Goal: Communication & Community: Answer question/provide support

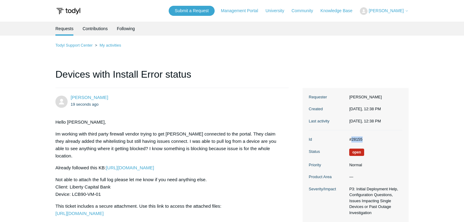
click at [66, 10] on img at bounding box center [68, 10] width 26 height 11
click at [77, 11] on img at bounding box center [68, 10] width 26 height 11
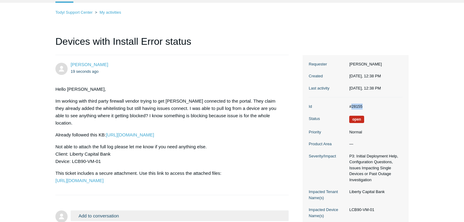
scroll to position [24, 0]
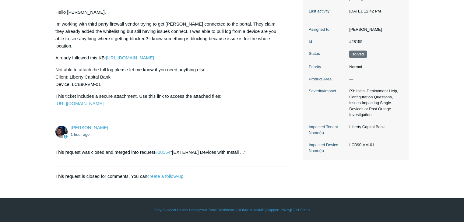
scroll to position [124, 0]
click at [163, 151] on link "#28154" at bounding box center [162, 151] width 15 height 5
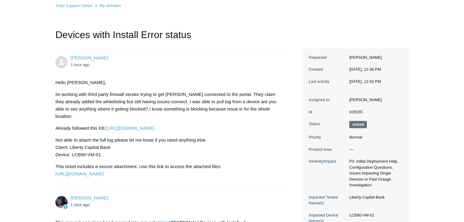
scroll to position [3, 0]
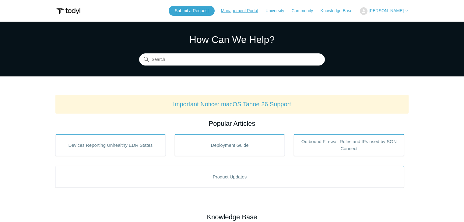
click at [248, 11] on link "Management Portal" at bounding box center [242, 11] width 43 height 6
click at [397, 11] on span "[PERSON_NAME]" at bounding box center [386, 10] width 35 height 5
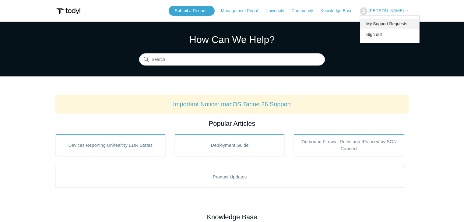
click at [398, 24] on link "My Support Requests" at bounding box center [389, 24] width 59 height 11
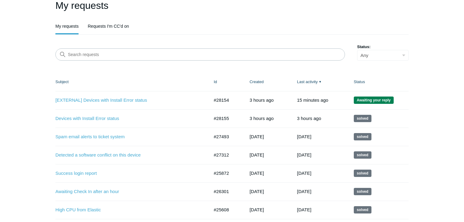
scroll to position [49, 0]
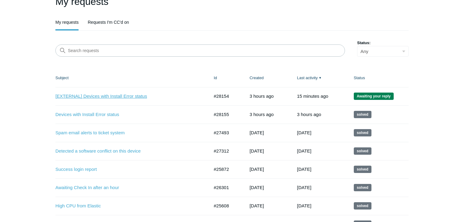
click at [119, 96] on link "[EXTERNAL] Devices with Install Error status" at bounding box center [127, 96] width 145 height 7
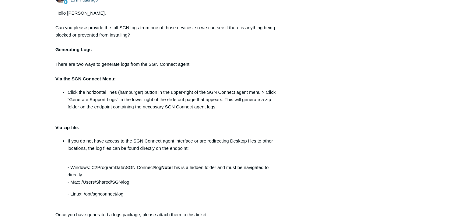
scroll to position [1289, 0]
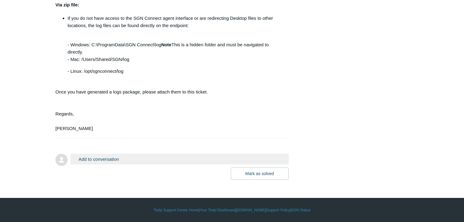
click at [95, 159] on button "Add to conversation" at bounding box center [180, 159] width 218 height 11
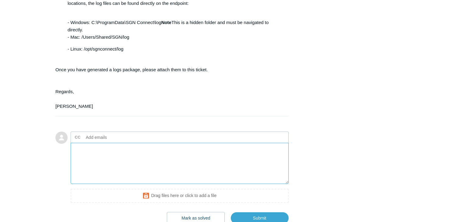
click at [90, 174] on textarea "Add your reply" at bounding box center [180, 163] width 218 height 41
click at [87, 174] on textarea "Add your reply" at bounding box center [180, 163] width 218 height 41
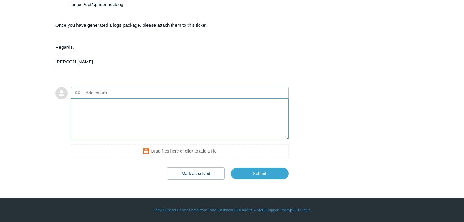
scroll to position [1338, 0]
click at [106, 124] on textarea "Add your reply" at bounding box center [180, 118] width 218 height 41
type textarea "T"
type textarea "I"
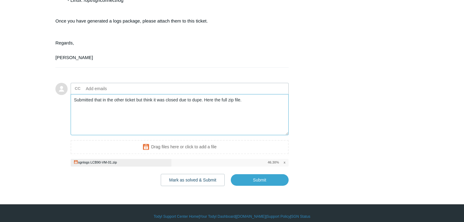
drag, startPoint x: 203, startPoint y: 123, endPoint x: 37, endPoint y: 124, distance: 165.9
click at [152, 123] on textarea "Here the full zip file." at bounding box center [180, 114] width 218 height 41
paste textarea "Submitted that in the other ticket but think it was closed due to dupe."
drag, startPoint x: 152, startPoint y: 121, endPoint x: 112, endPoint y: 121, distance: 39.3
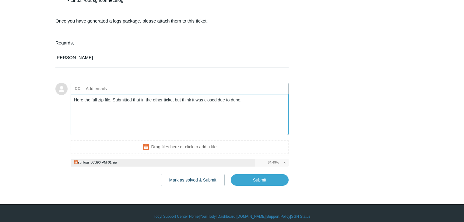
click at [112, 121] on textarea "Here the full zip file. Submitted that in the other ticket but think it was clo…" at bounding box center [180, 114] width 218 height 41
click at [250, 123] on textarea "Here the full zip file. did submit it in the other ticket but think it was clos…" at bounding box center [180, 114] width 218 height 41
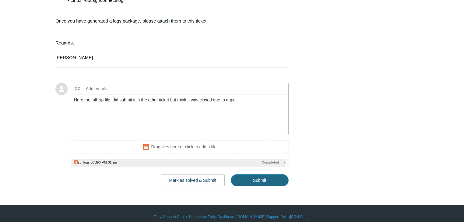
click at [263, 186] on input "Submit" at bounding box center [260, 180] width 58 height 12
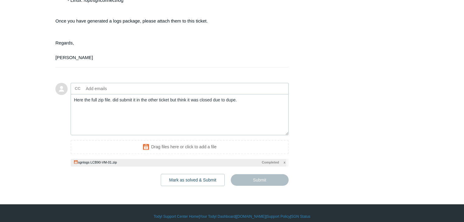
type textarea "Here the full zip file. did submit it in the other ticket but think it was clos…"
